Goal: Information Seeking & Learning: Learn about a topic

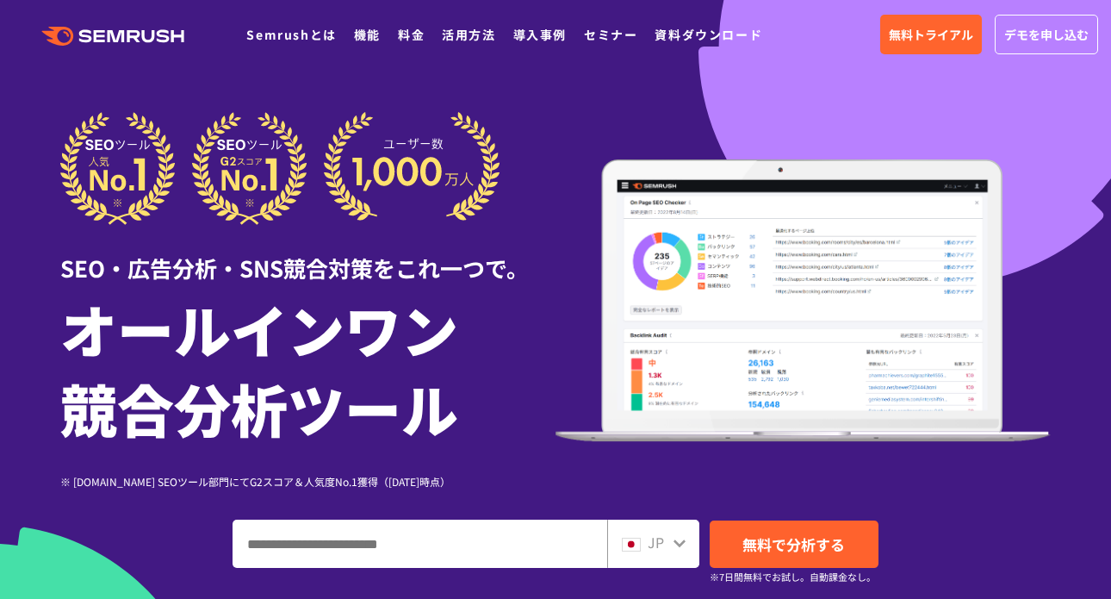
click at [502, 548] on input "ドメイン、キーワードまたはURLを入力してください" at bounding box center [419, 543] width 373 height 47
click at [99, 28] on icon ".cls {fill: #FF642D;}" at bounding box center [114, 36] width 195 height 19
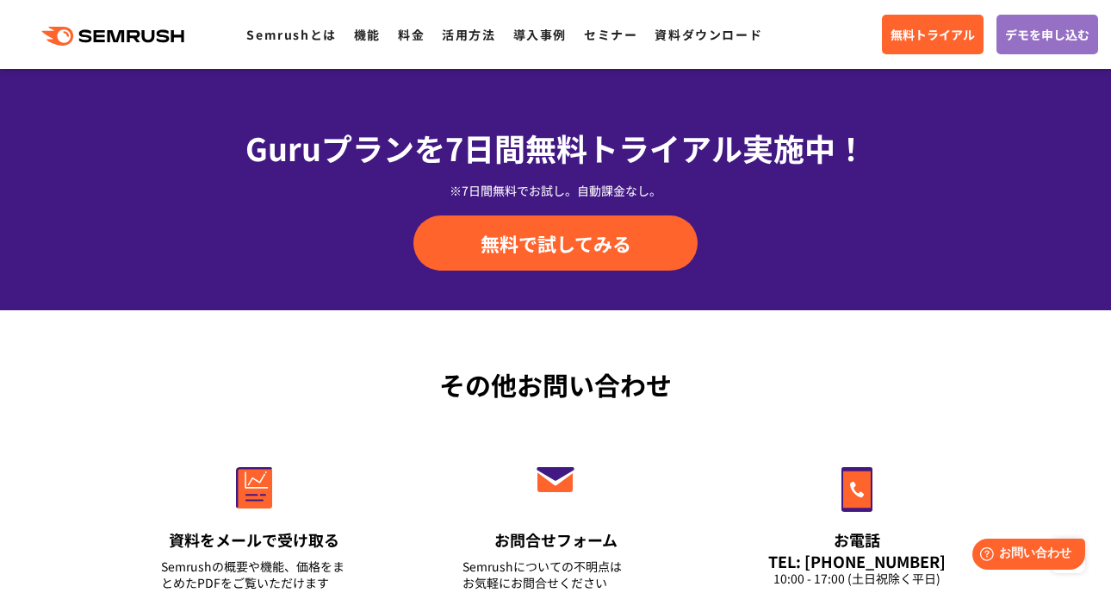
scroll to position [6213, 0]
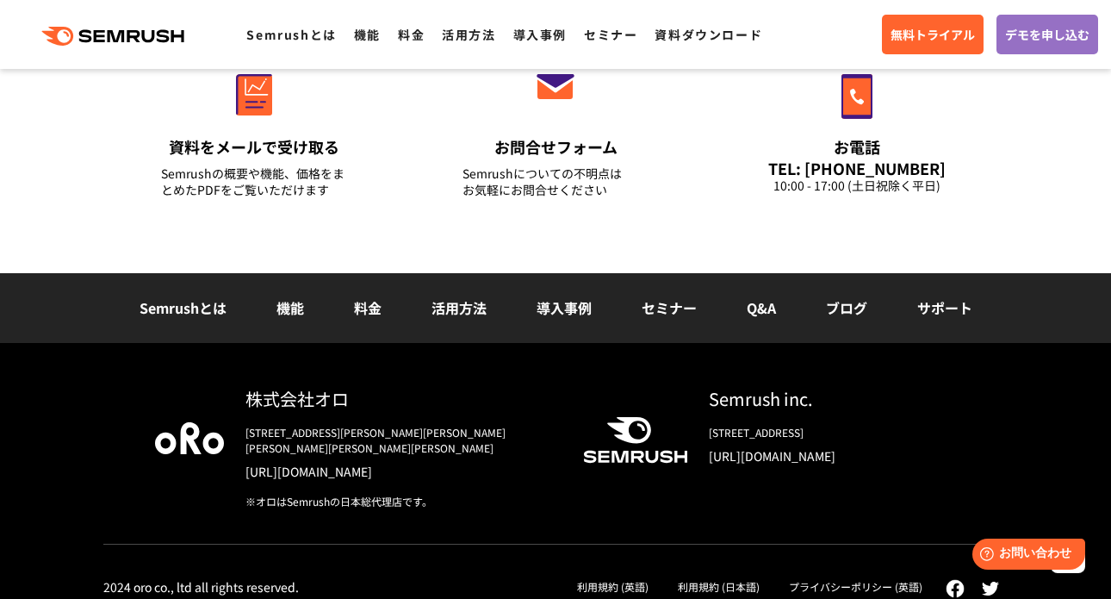
click at [163, 304] on link "Semrushとは" at bounding box center [183, 307] width 87 height 21
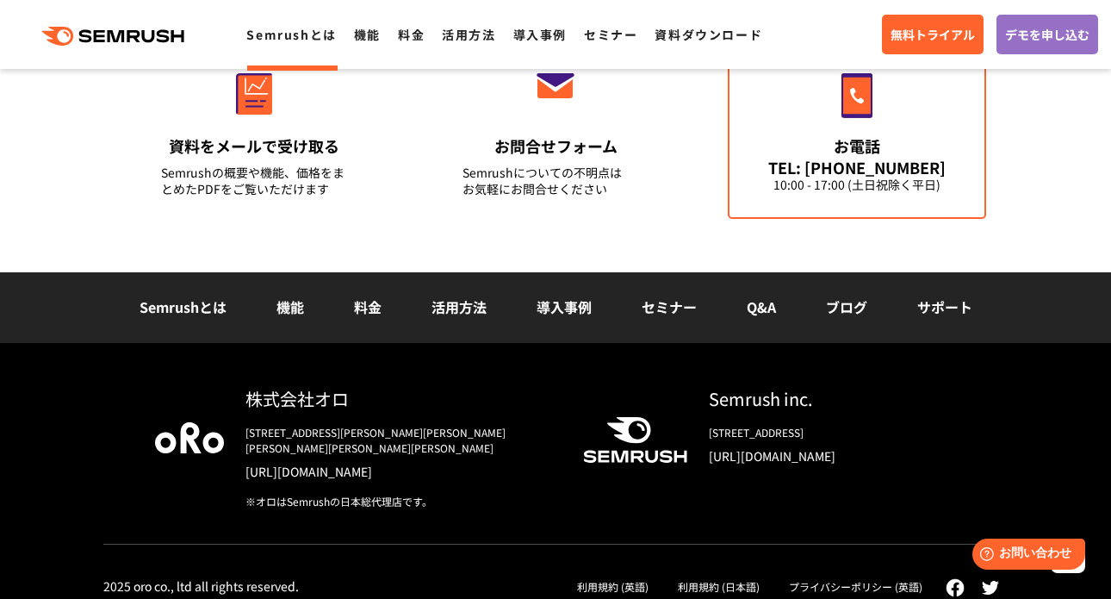
scroll to position [4326, 0]
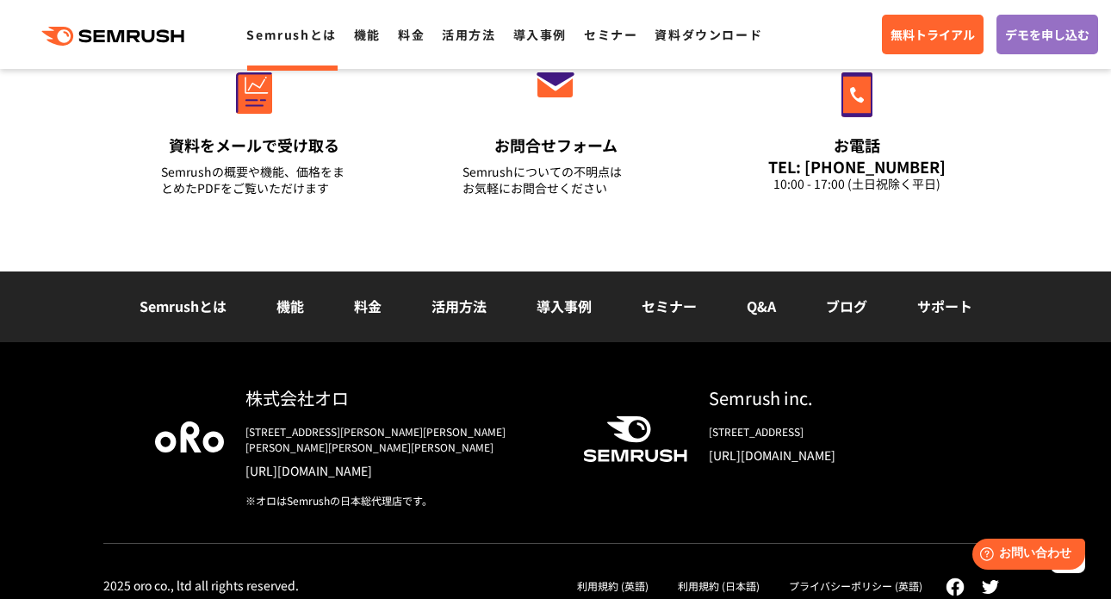
click at [382, 307] on li "料金" at bounding box center [368, 306] width 78 height 22
click at [375, 311] on link "料金" at bounding box center [368, 305] width 28 height 21
